Goal: Task Accomplishment & Management: Use online tool/utility

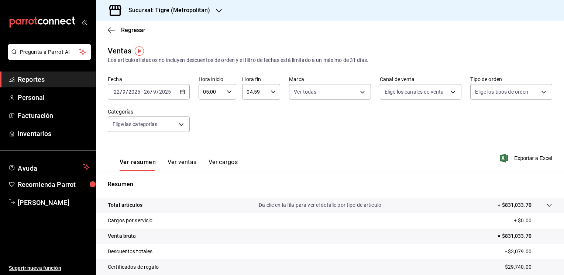
click at [199, 8] on h3 "Sucursal: Tigre (Metropolitan)" at bounding box center [165, 10] width 87 height 9
click at [118, 49] on span "Mochomos (Mty)" at bounding box center [122, 49] width 40 height 8
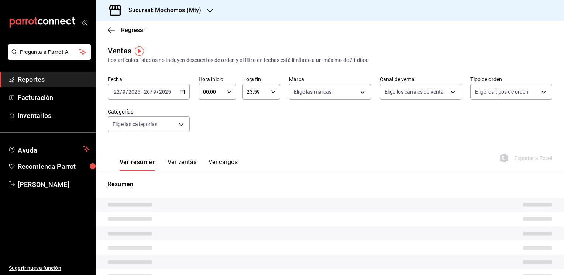
type input "05:00"
type input "04:59"
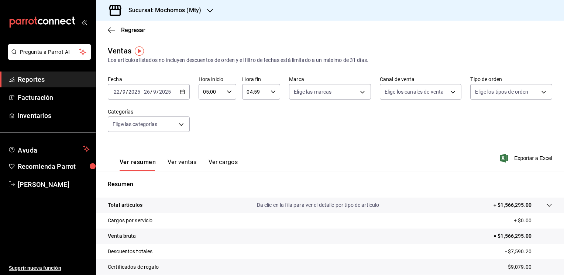
click at [181, 91] on icon "button" at bounding box center [182, 91] width 5 height 5
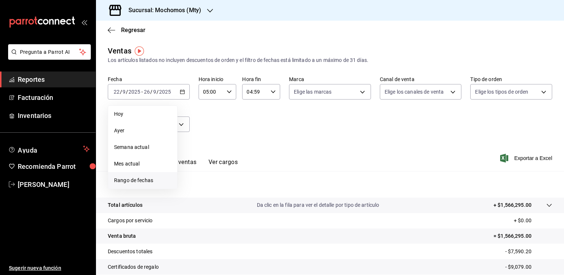
click at [133, 183] on span "Rango de fechas" at bounding box center [142, 181] width 57 height 8
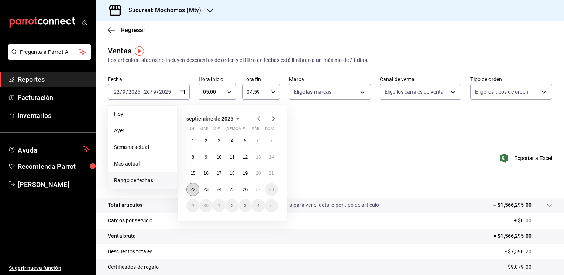
click at [194, 191] on abbr "22" at bounding box center [192, 189] width 5 height 5
click at [245, 193] on button "26" at bounding box center [245, 189] width 13 height 13
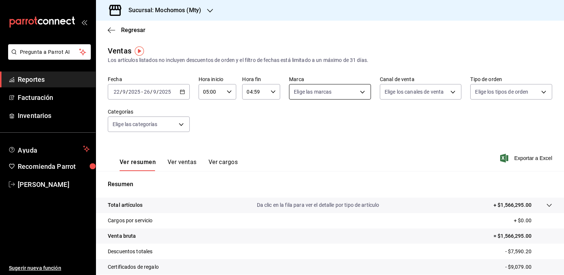
click at [361, 90] on body "Pregunta a Parrot AI Reportes Facturación Inventarios Ayuda Recomienda Parrot […" at bounding box center [282, 137] width 564 height 275
click at [330, 143] on span "Mochomos (Mty)" at bounding box center [335, 145] width 57 height 8
type input "b352ad34-a903-4246-b8b1-197398375429"
checkbox input "true"
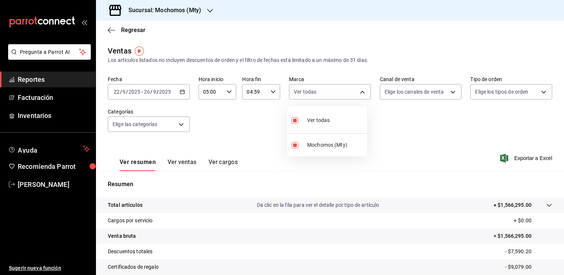
click at [386, 126] on div at bounding box center [282, 137] width 564 height 275
click at [184, 93] on div "[DATE] [DATE] - [DATE] [DATE]" at bounding box center [149, 91] width 82 height 15
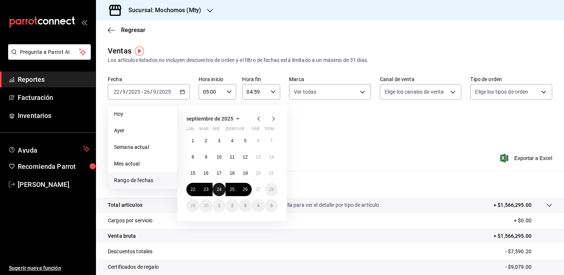
click at [220, 188] on abbr "24" at bounding box center [218, 189] width 5 height 5
click at [243, 190] on abbr "26" at bounding box center [245, 189] width 5 height 5
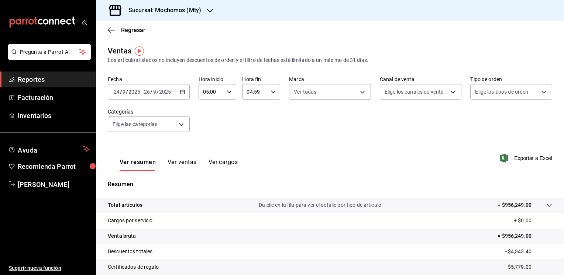
click at [185, 89] on div "[DATE] [DATE] - [DATE] [DATE]" at bounding box center [149, 91] width 82 height 15
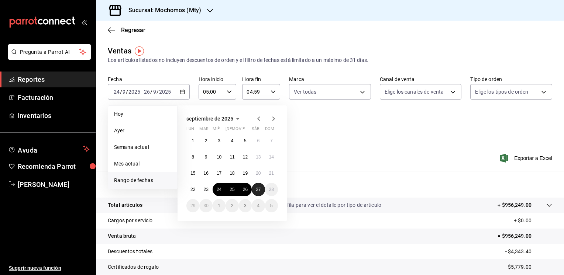
click at [260, 190] on abbr "27" at bounding box center [258, 189] width 5 height 5
click at [217, 187] on abbr "24" at bounding box center [218, 189] width 5 height 5
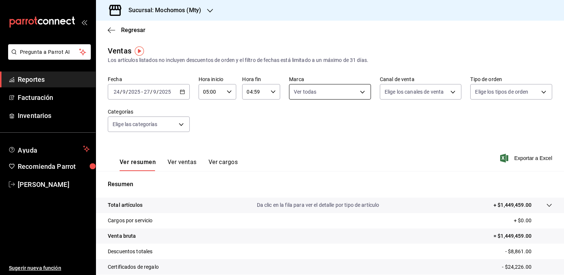
click at [361, 95] on body "Pregunta a Parrot AI Reportes Facturación Inventarios Ayuda Recomienda Parrot […" at bounding box center [282, 137] width 564 height 275
click at [319, 147] on span "Mochomos (Mty)" at bounding box center [335, 145] width 57 height 8
checkbox input "false"
click at [314, 145] on span "Mochomos (Mty)" at bounding box center [335, 145] width 57 height 8
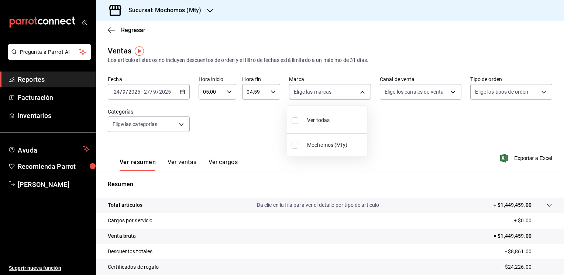
type input "b352ad34-a903-4246-b8b1-197398375429"
checkbox input "true"
click at [536, 157] on div at bounding box center [282, 137] width 564 height 275
click at [527, 160] on span "Exportar a Excel" at bounding box center [526, 158] width 51 height 9
